Goal: Contribute content: Contribute content

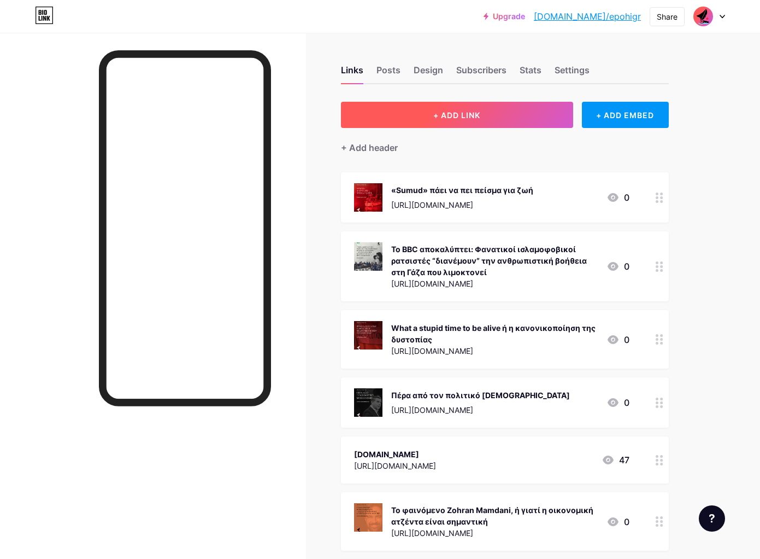
click at [481, 112] on span "+ ADD LINK" at bounding box center [457, 114] width 47 height 9
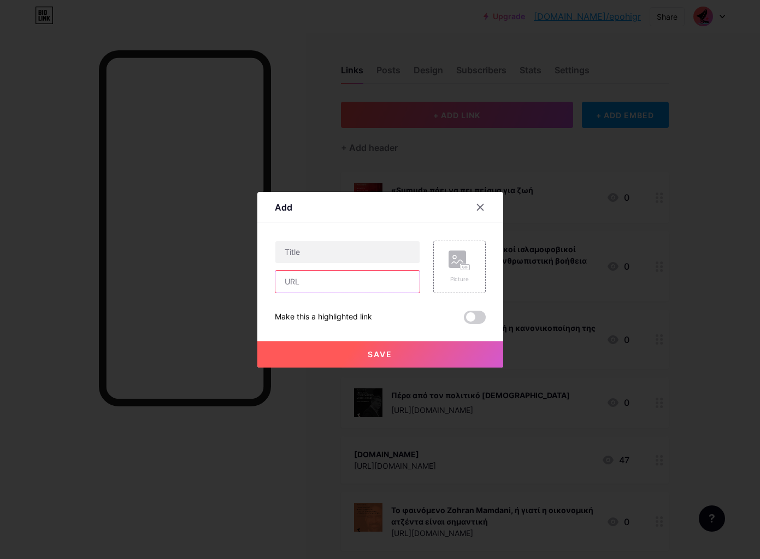
click at [304, 284] on input "text" at bounding box center [348, 282] width 144 height 22
paste input "[URL][DOMAIN_NAME]"
type input "[URL][DOMAIN_NAME]"
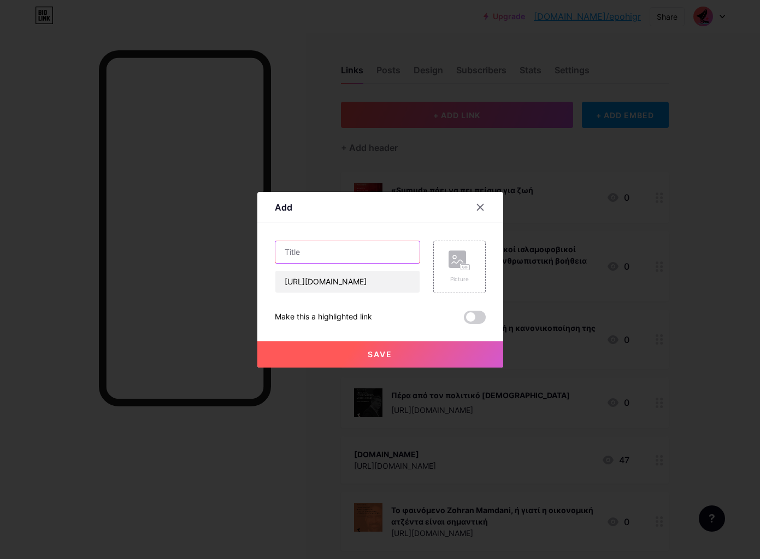
click at [308, 249] on input "text" at bounding box center [348, 252] width 144 height 22
click at [362, 253] on input "text" at bounding box center [348, 252] width 144 height 22
paste input "Η Γάζα και η λέξη που κοκκινίζει τα χέρια: Γενοκτονία"
click at [320, 254] on input "Η Γάζα και η λέξη που κοκκινίζει τα χέρια: Γενοκτονία" at bounding box center [348, 252] width 144 height 22
click at [284, 249] on input "Η Γάζα και η λέξη που κοκκινίζει τα χέρια: Γενοκτονία" at bounding box center [348, 252] width 144 height 22
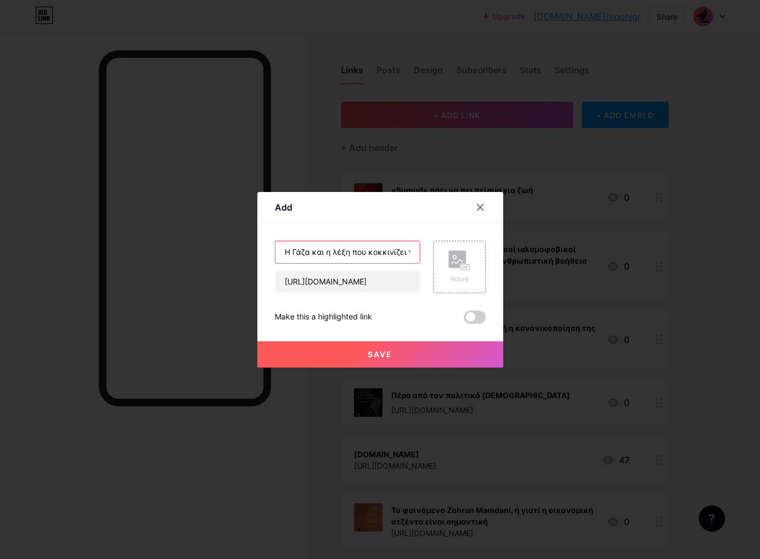
paste input "🔴 LIVE ΕΝΗΜΕΡΩΣΗ ΑΠΟ ΤΟ GLOBAL SUMUD FLOTILLA"
type input "🔴 LIVE ΕΝΗΜΕΡΩΣΗ ΑΠΟ ΤΟ GLOBAL SUMUD FLOTILLAΗ Γάζα και η λέξη που κοκκινίζει τ…"
click at [464, 265] on rect at bounding box center [465, 266] width 9 height 5
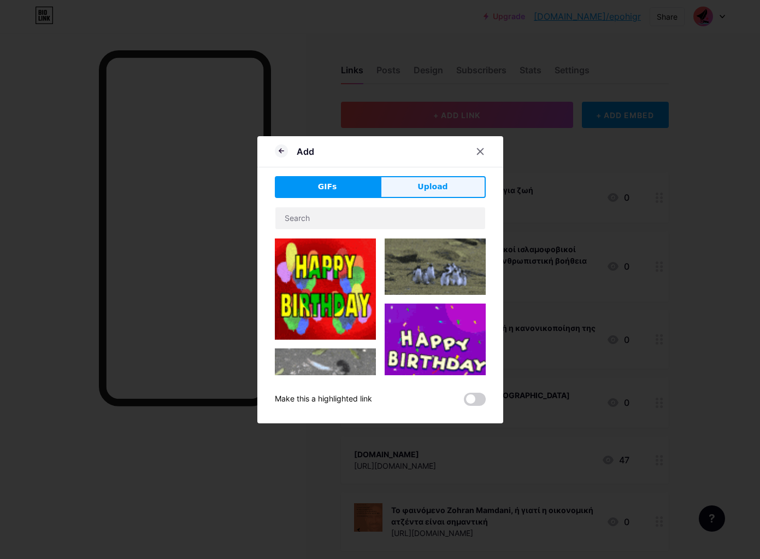
click at [419, 190] on span "Upload" at bounding box center [433, 186] width 30 height 11
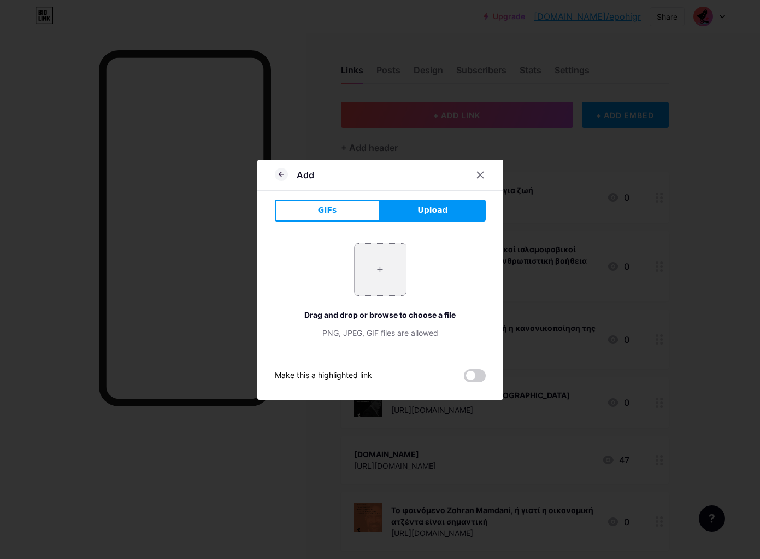
click at [377, 269] on input "file" at bounding box center [380, 269] width 51 height 51
type input "C:\fakepath\gsf_[DATE].png"
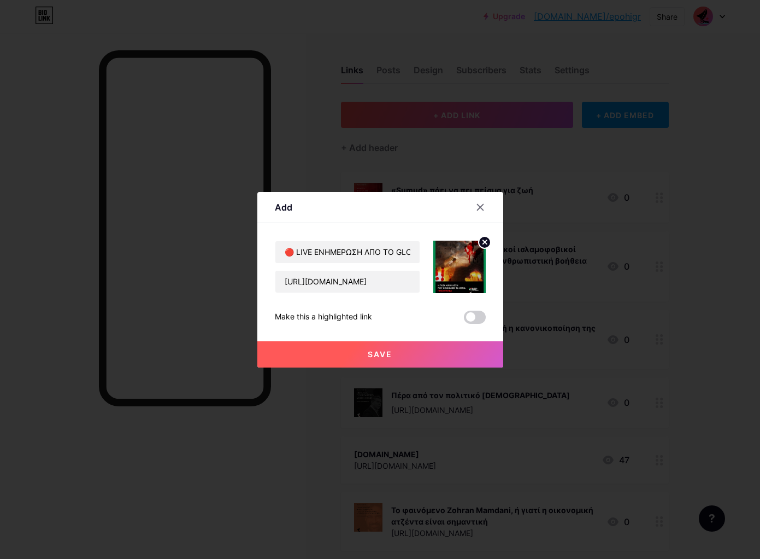
click at [385, 348] on button "Save" at bounding box center [380, 354] width 246 height 26
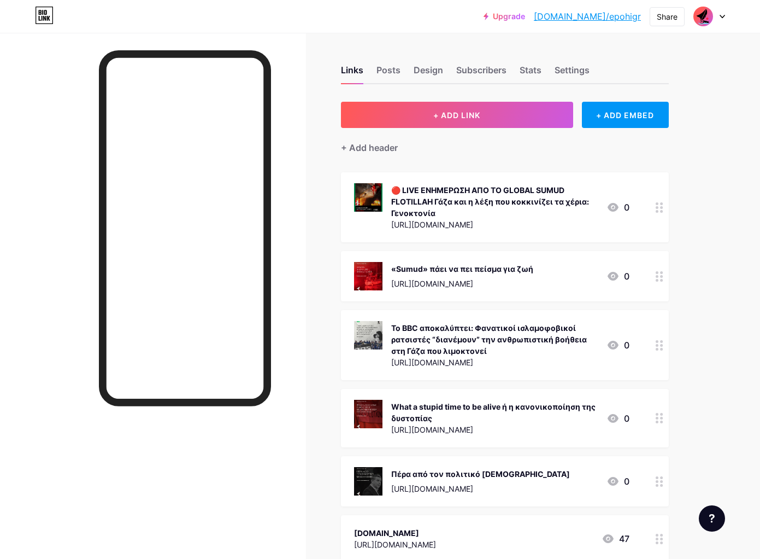
click at [662, 208] on icon at bounding box center [660, 207] width 8 height 10
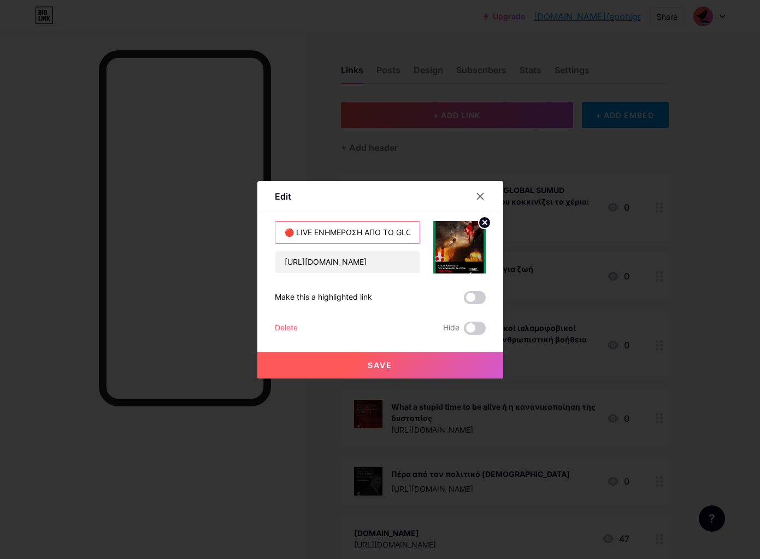
click at [402, 229] on input "🔴 LIVE ΕΝΗΜΕΡΩΣΗ ΑΠΟ ΤΟ GLOBAL SUMUD FLOTILLAΗ Γάζα και η λέξη που κοκκινίζει τ…" at bounding box center [348, 232] width 144 height 22
type input "🔴 LIVE ΕΝΗΜΕΡΩΣΗ ΑΠΟ ΤΟ GLOBAL SUMUD FLOTILLA - Η Γάζα και η λέξη που κοκκινίζε…"
click at [379, 362] on span "Save" at bounding box center [380, 364] width 25 height 9
